Goal: Task Accomplishment & Management: Use online tool/utility

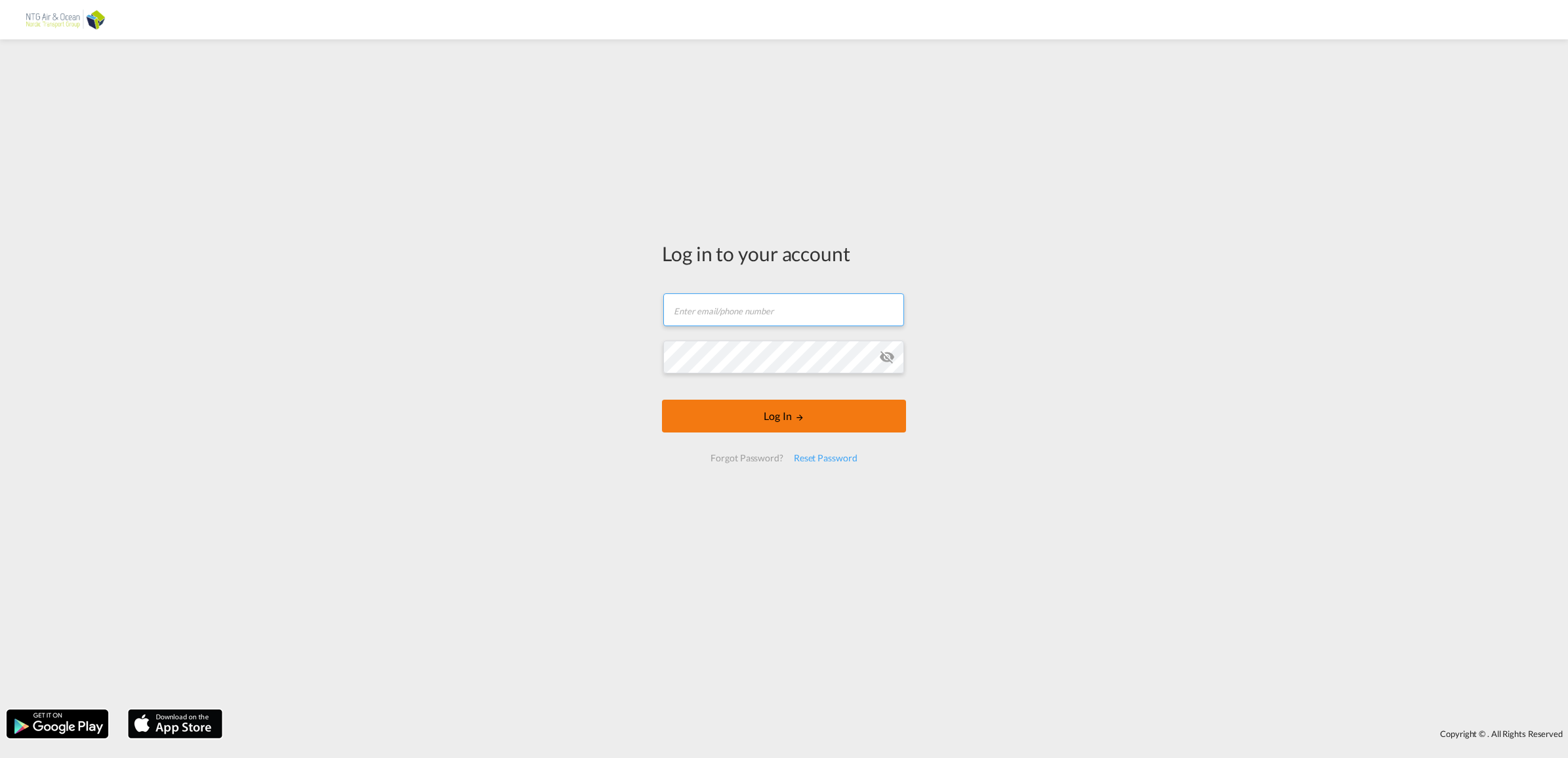
type input "[EMAIL_ADDRESS][DOMAIN_NAME]"
click at [869, 417] on button "Log In" at bounding box center [784, 416] width 244 height 33
